Goal: Task Accomplishment & Management: Manage account settings

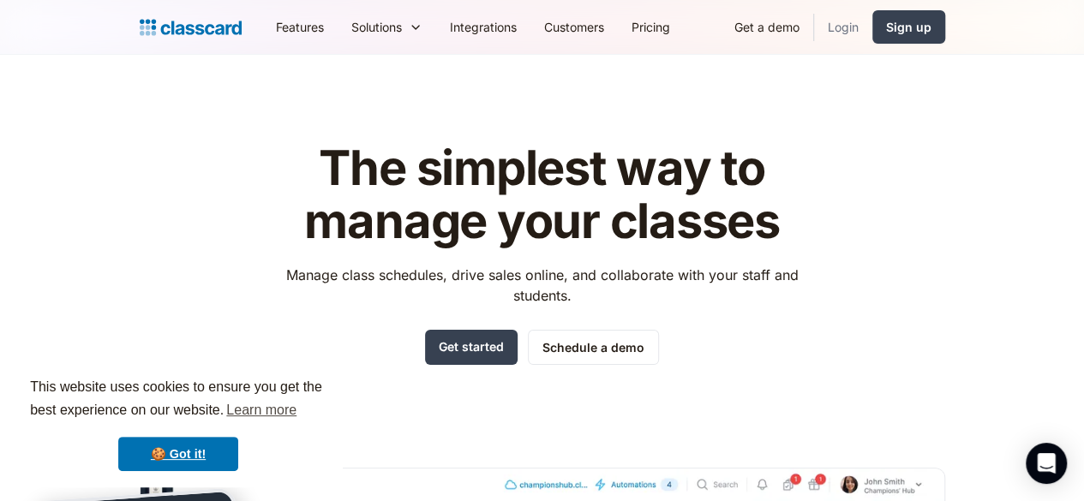
click at [873, 28] on link "Login" at bounding box center [843, 27] width 58 height 39
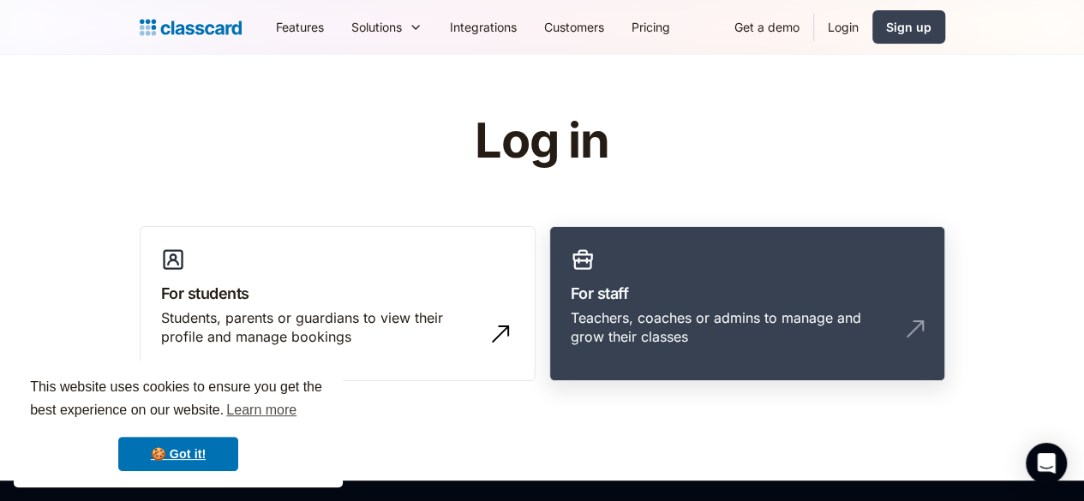
click at [784, 284] on h3 "For staff" at bounding box center [747, 293] width 353 height 23
